Goal: Find specific page/section: Find specific page/section

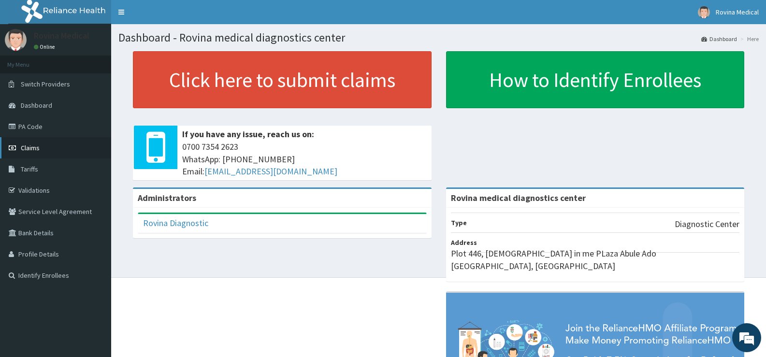
click at [36, 147] on span "Claims" at bounding box center [30, 148] width 19 height 9
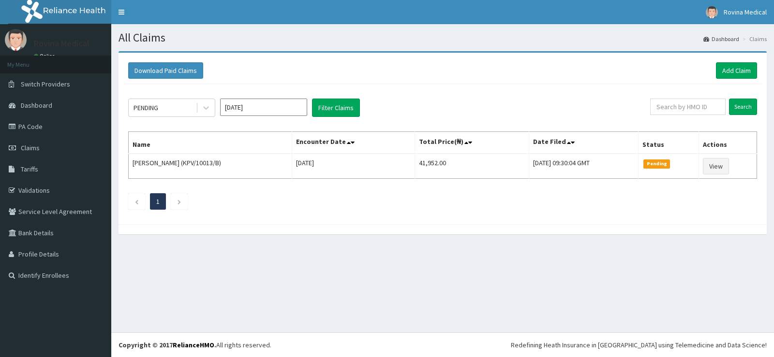
click at [34, 130] on link "PA Code" at bounding box center [55, 126] width 111 height 21
